Goal: Find contact information: Find contact information

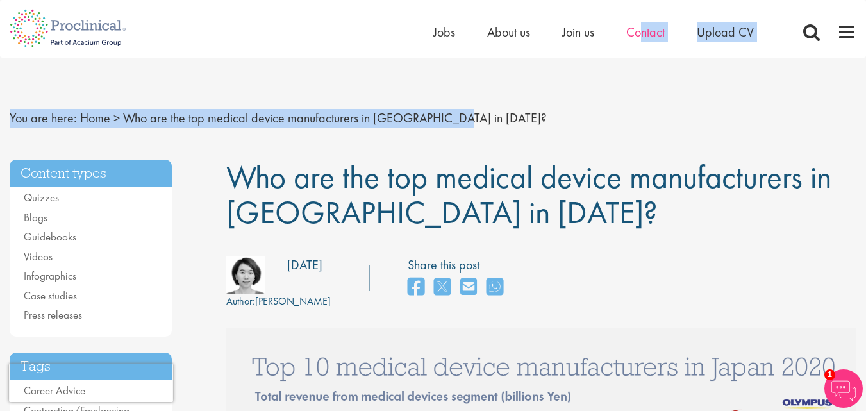
drag, startPoint x: 515, startPoint y: 101, endPoint x: 640, endPoint y: 35, distance: 141.1
click at [640, 35] on span "Contact" at bounding box center [645, 32] width 38 height 17
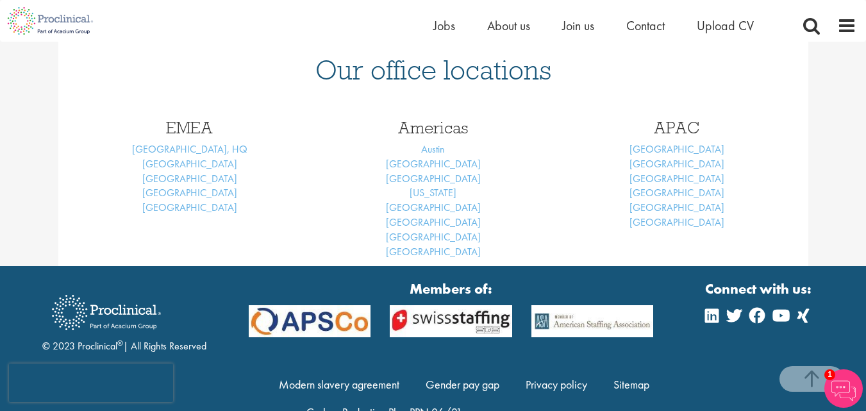
scroll to position [595, 0]
